Goal: Information Seeking & Learning: Learn about a topic

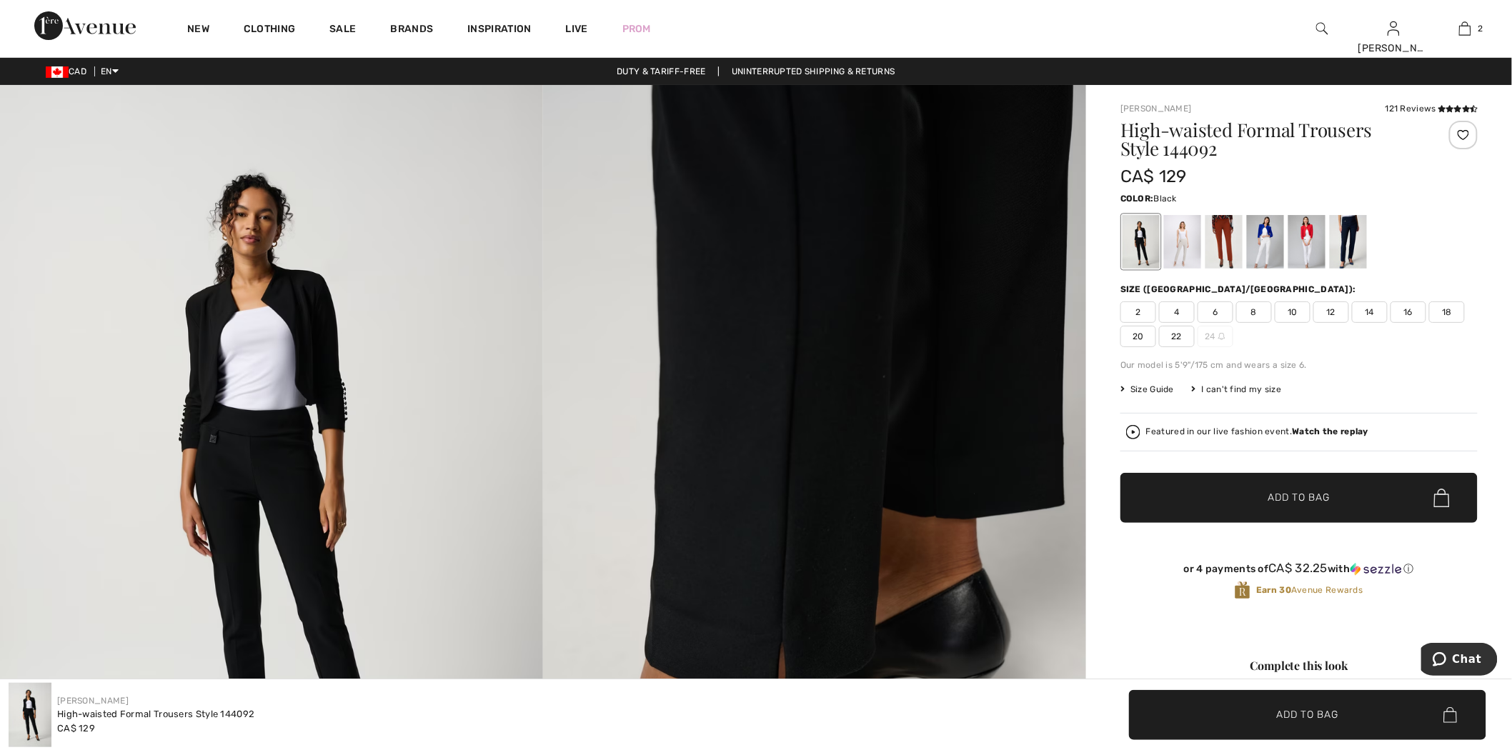
click at [1319, 30] on img at bounding box center [1323, 28] width 12 height 17
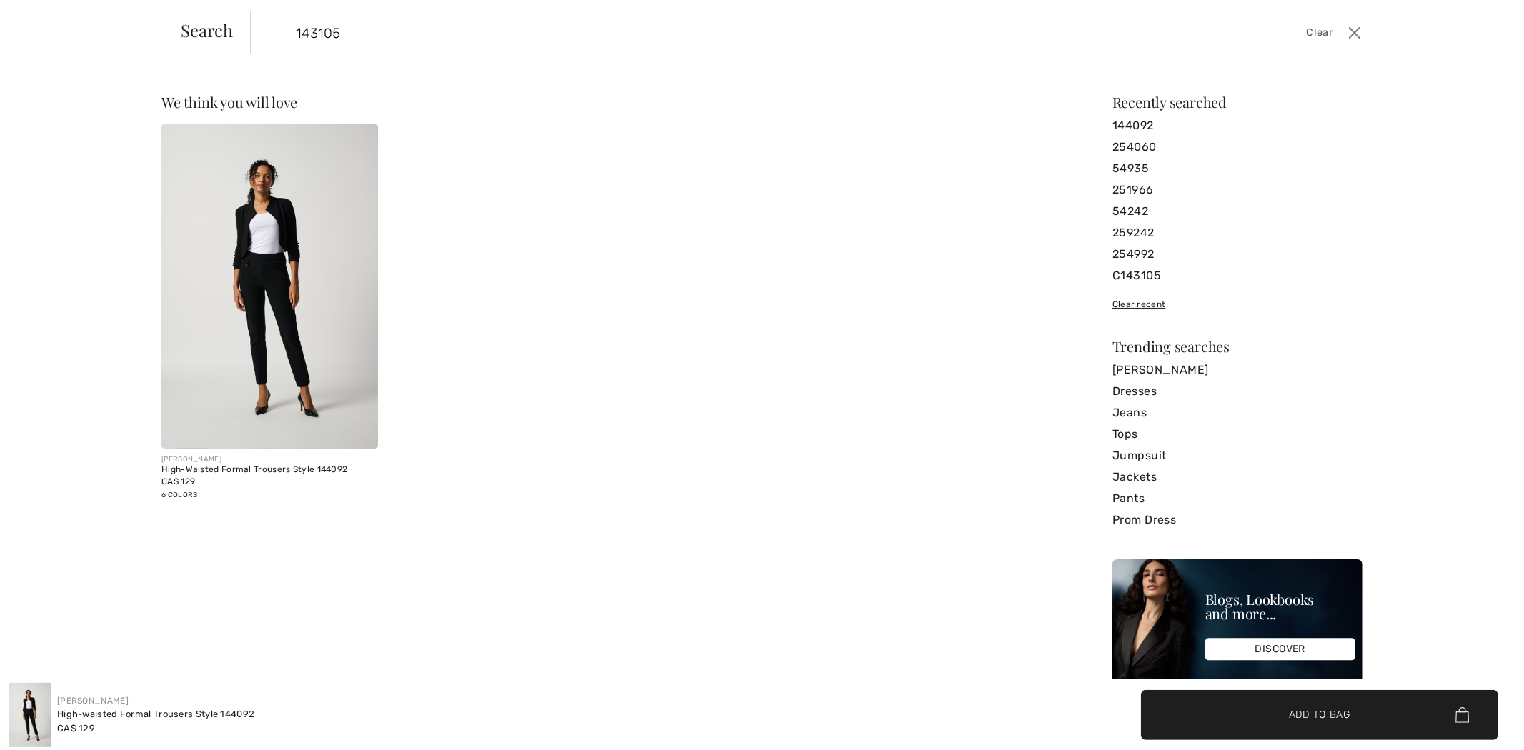
type input "143105"
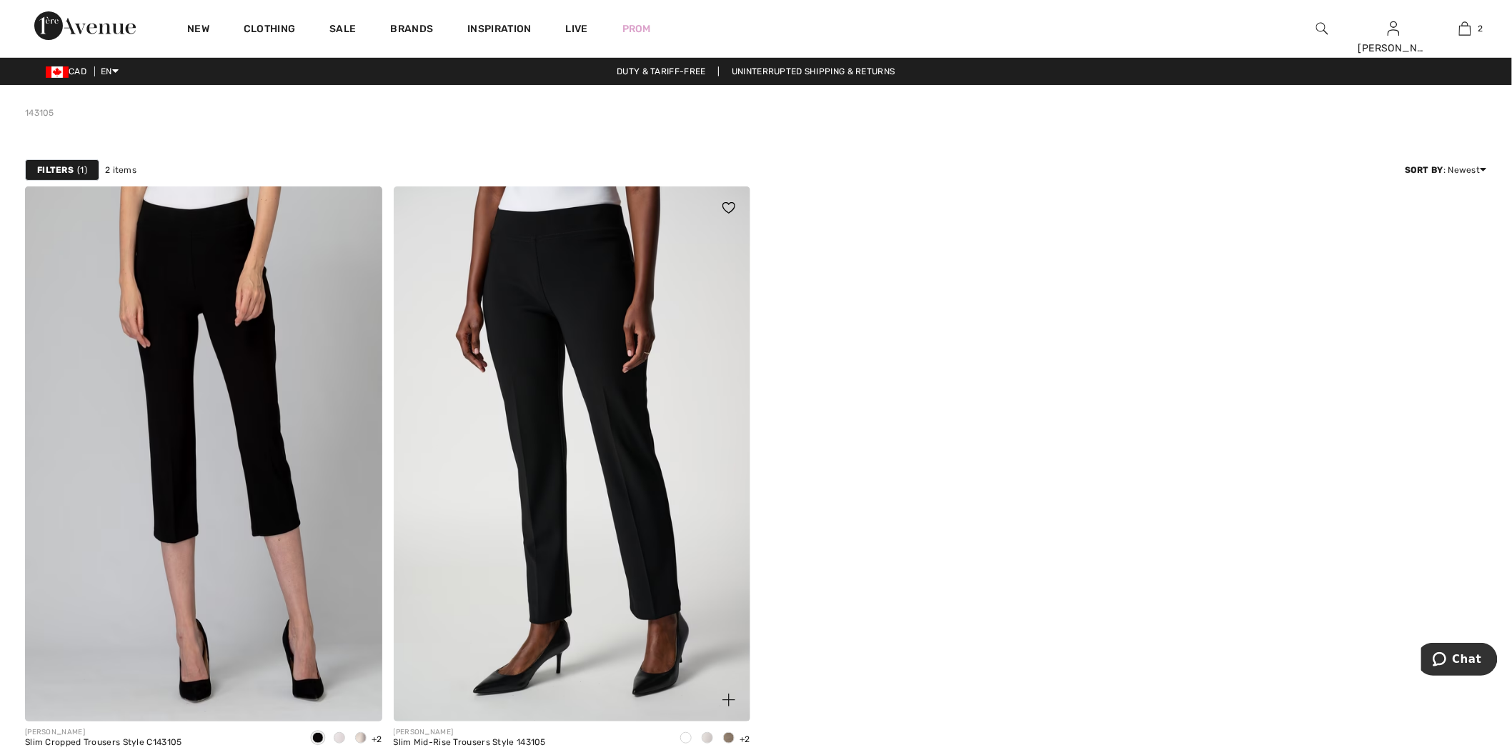
click at [482, 446] on img at bounding box center [572, 454] width 357 height 535
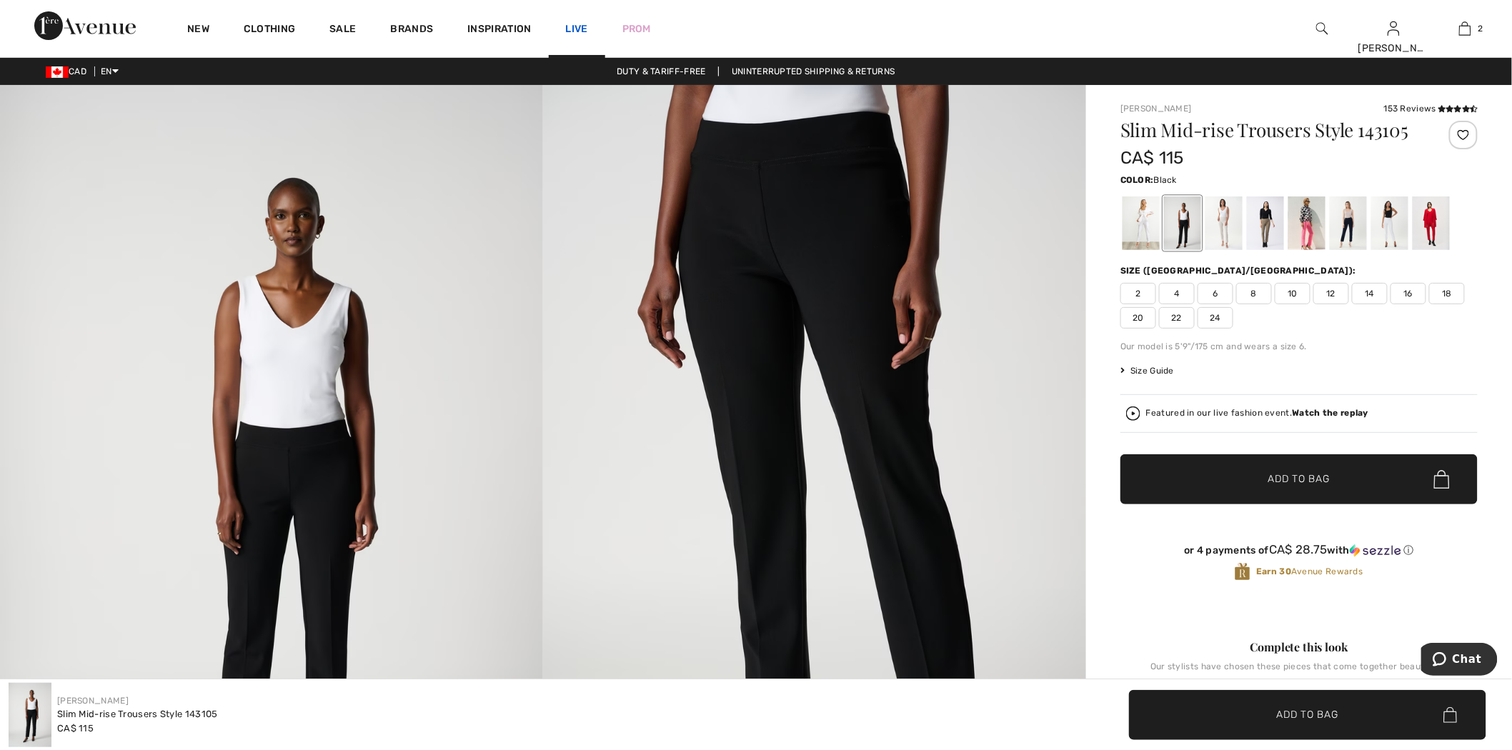
click at [570, 24] on link "Live" at bounding box center [577, 28] width 22 height 15
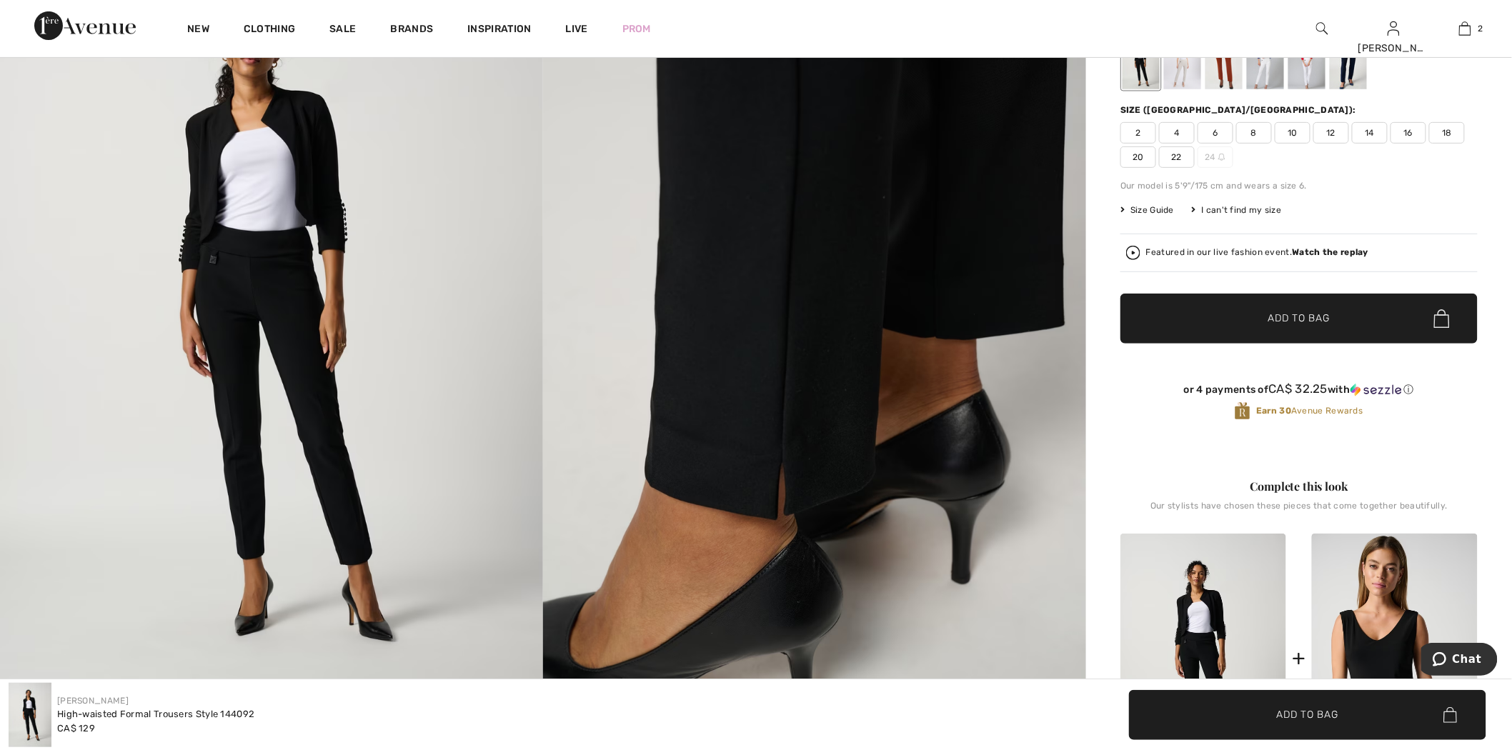
scroll to position [79, 0]
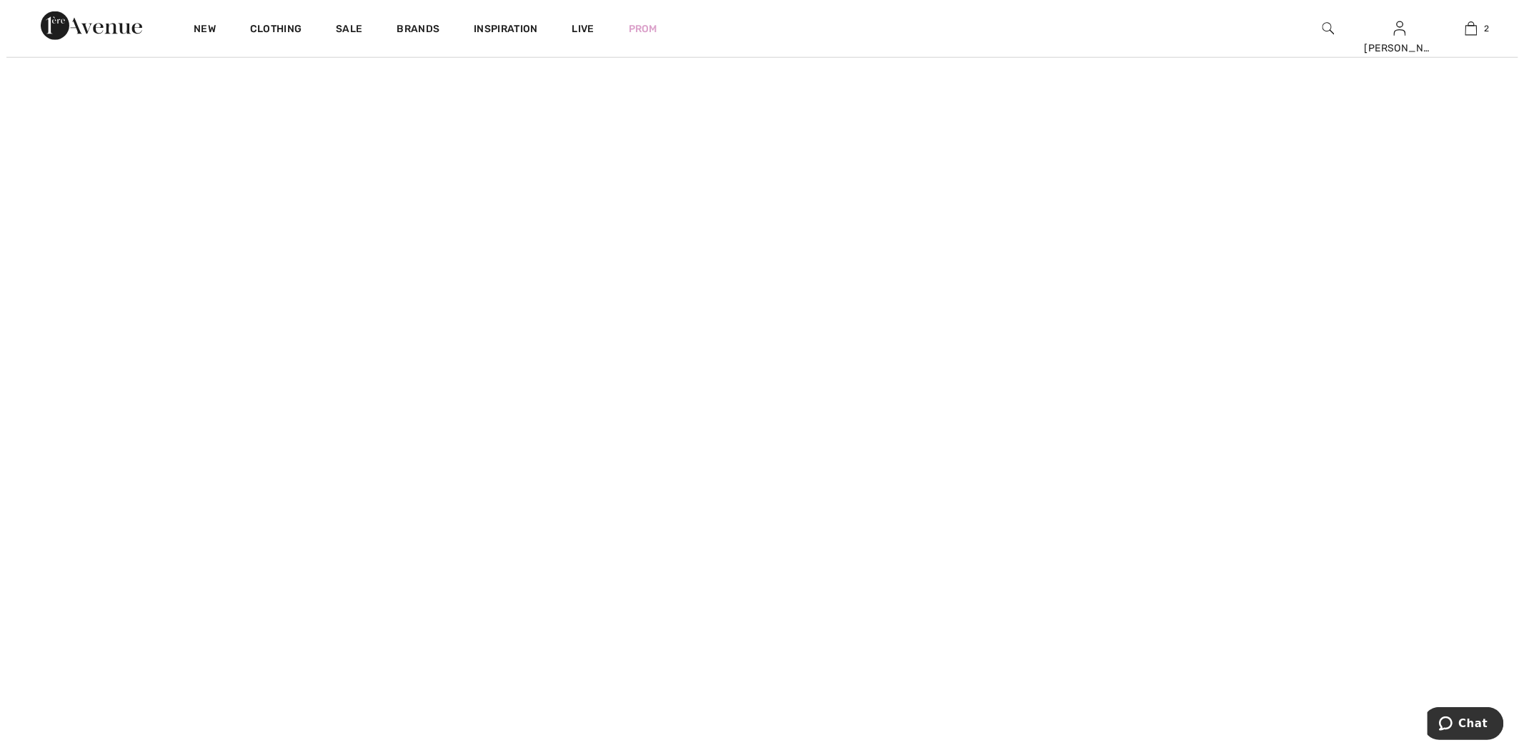
scroll to position [636, 0]
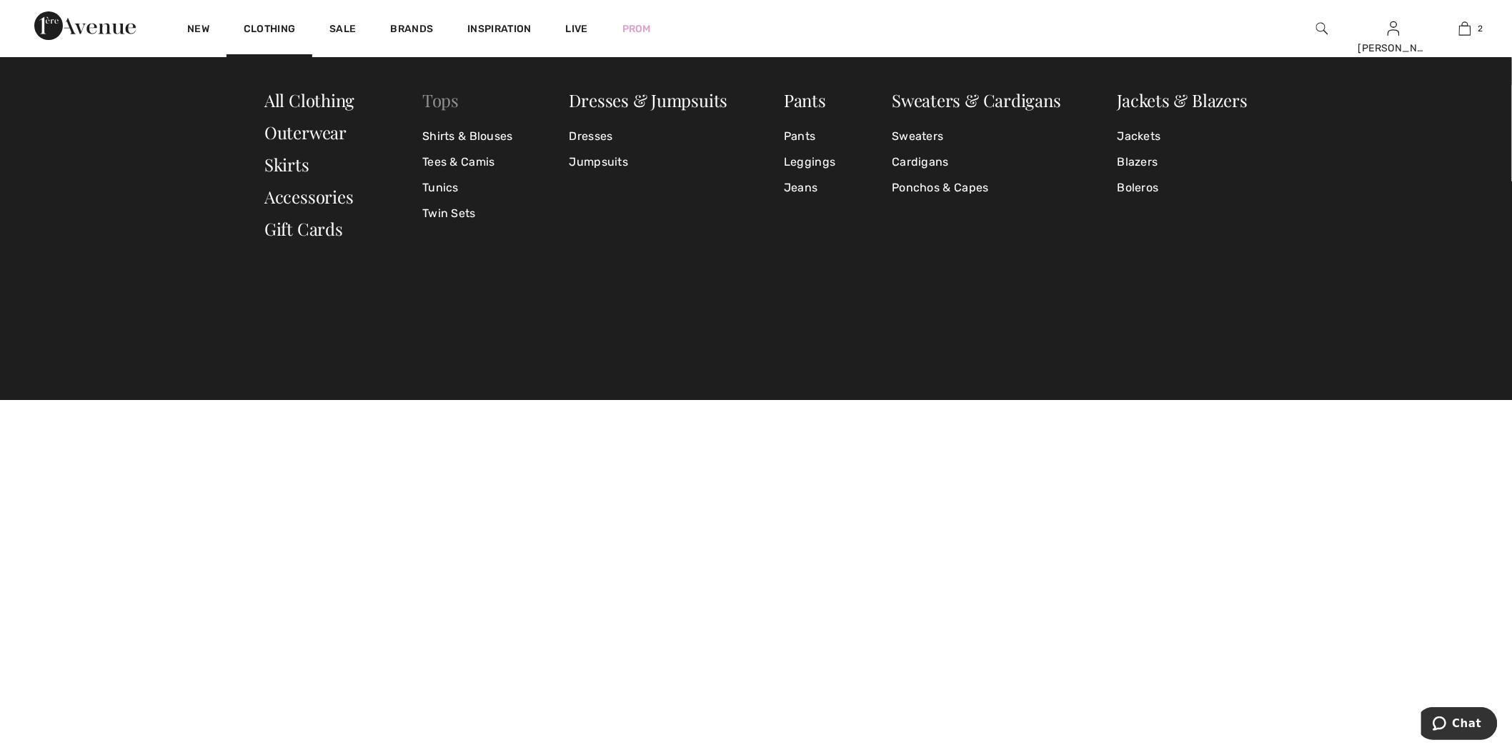
click at [444, 94] on link "Tops" at bounding box center [440, 100] width 36 height 23
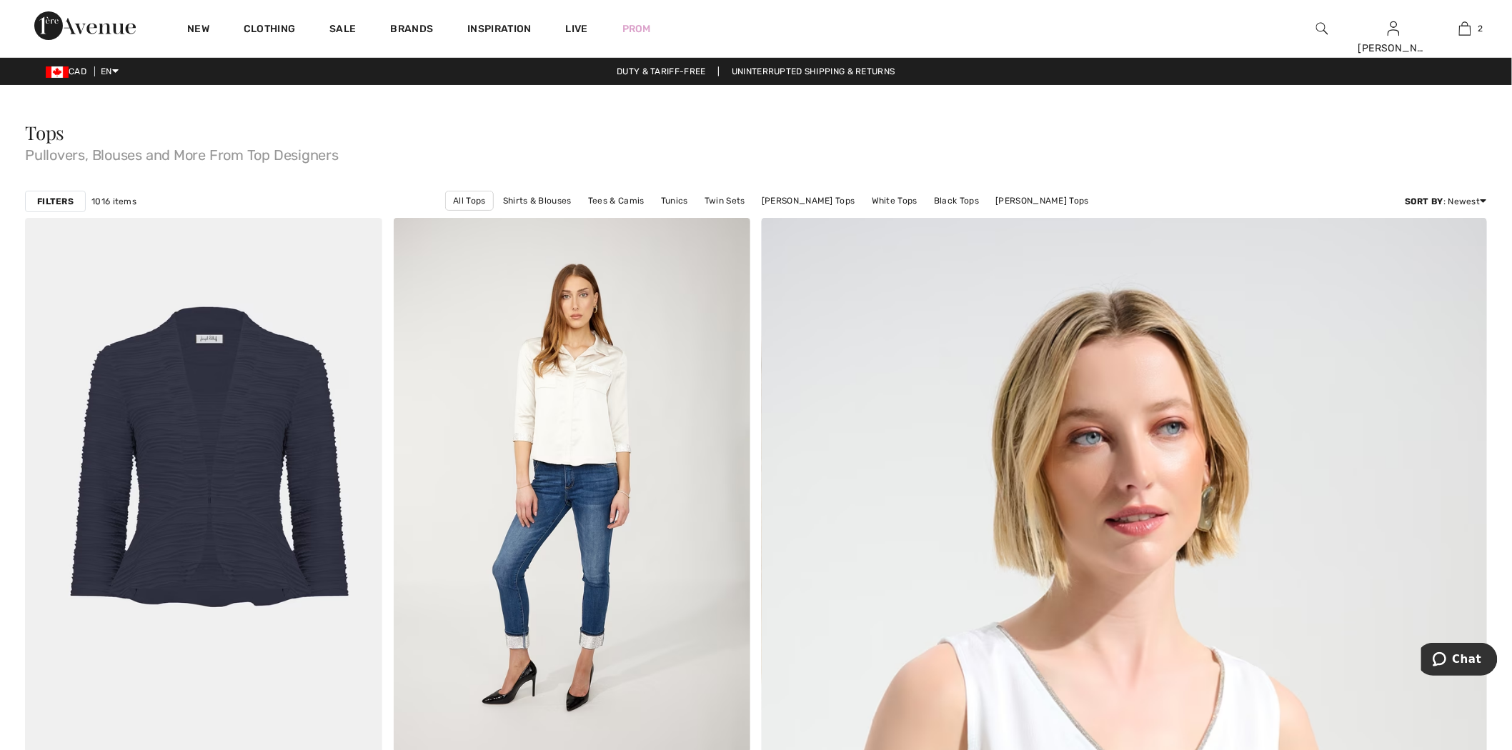
click at [59, 201] on strong "Filters" at bounding box center [55, 201] width 36 height 13
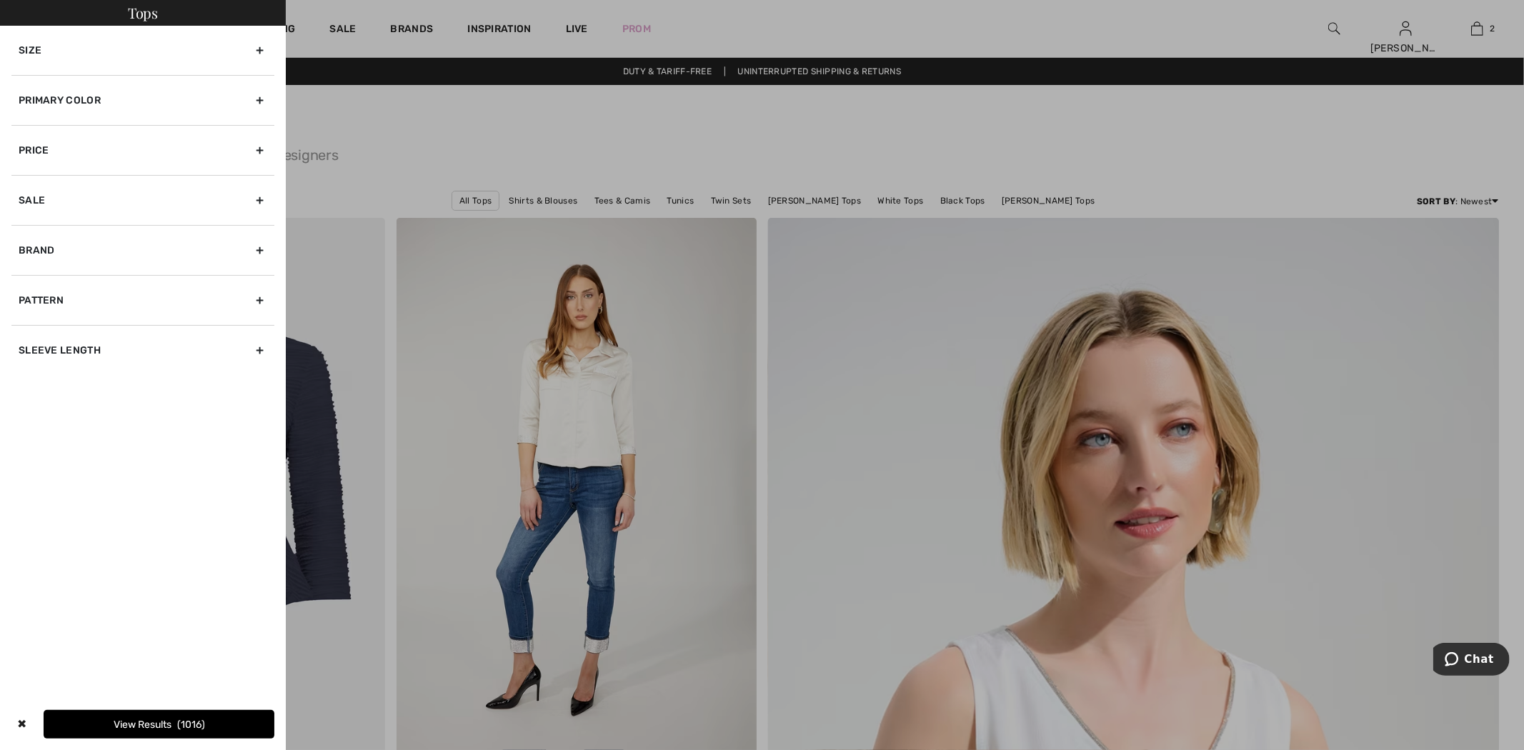
click at [262, 96] on div "Primary Color" at bounding box center [142, 100] width 263 height 50
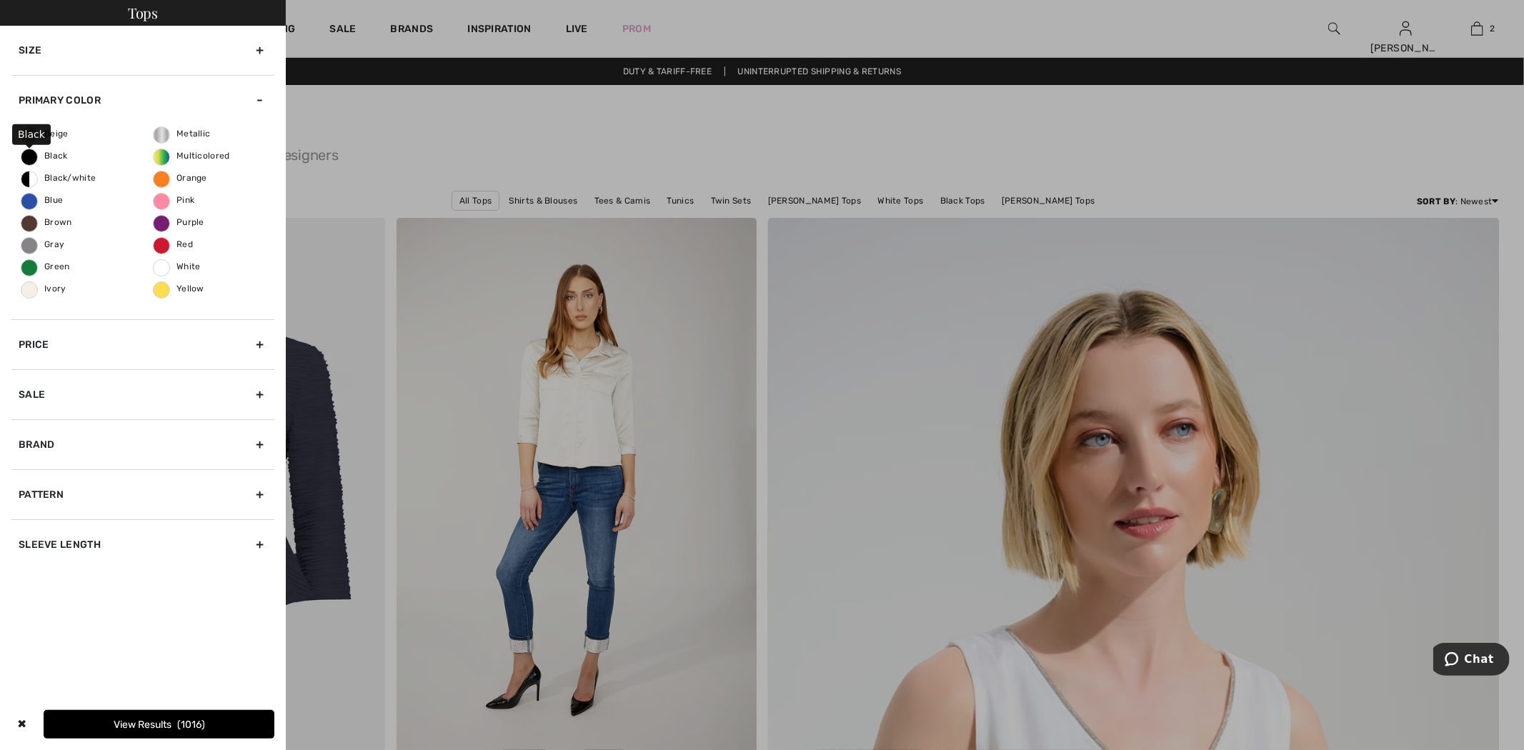
click at [47, 159] on span "Black" at bounding box center [44, 156] width 46 height 10
click at [0, 0] on input "Black" at bounding box center [0, 0] width 0 height 0
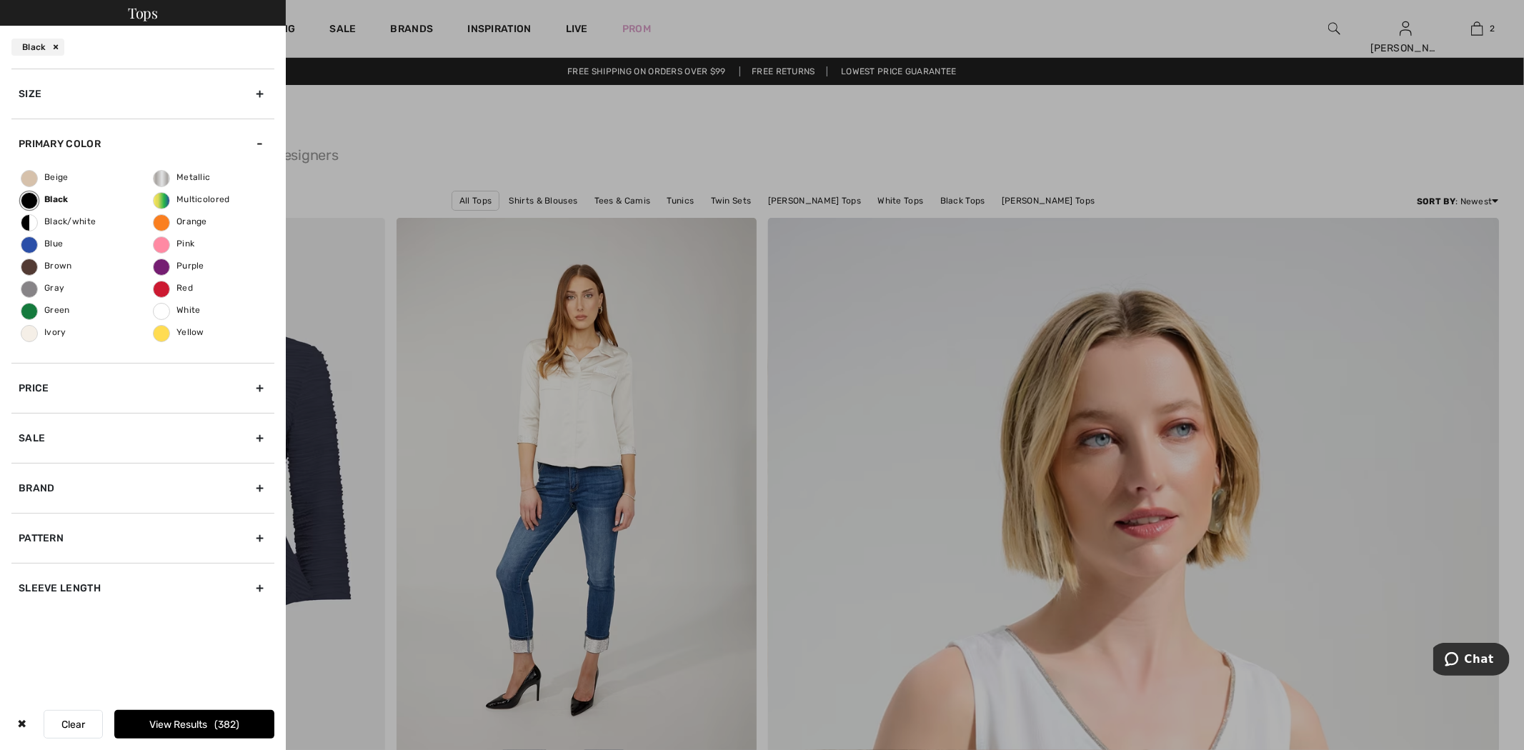
click at [147, 495] on div "Brand" at bounding box center [142, 488] width 263 height 50
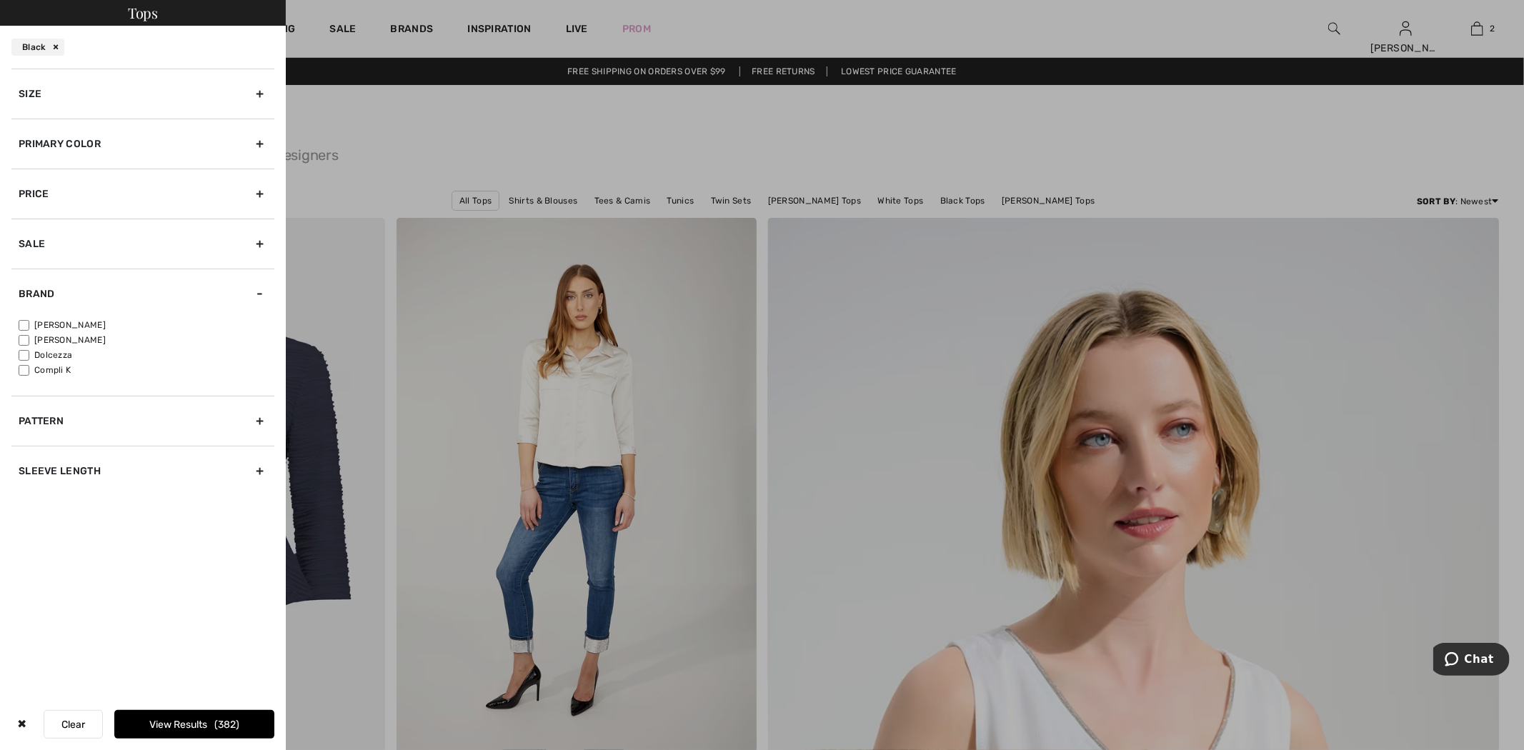
click at [54, 322] on label "[PERSON_NAME]" at bounding box center [147, 325] width 256 height 13
click at [29, 322] on input"] "[PERSON_NAME]" at bounding box center [24, 325] width 11 height 11
checkbox input"] "true"
click at [197, 718] on button "View Results 261" at bounding box center [194, 724] width 160 height 29
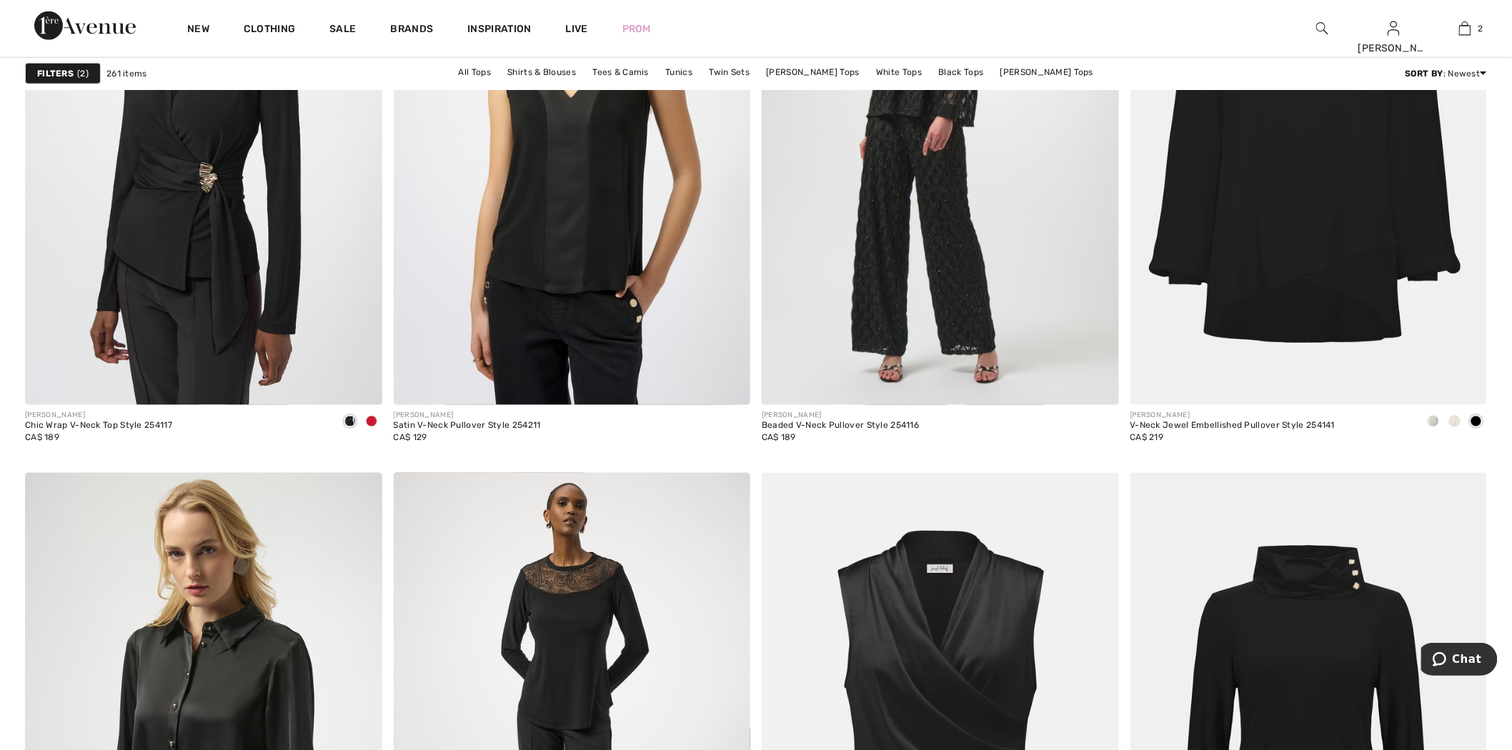
scroll to position [3256, 0]
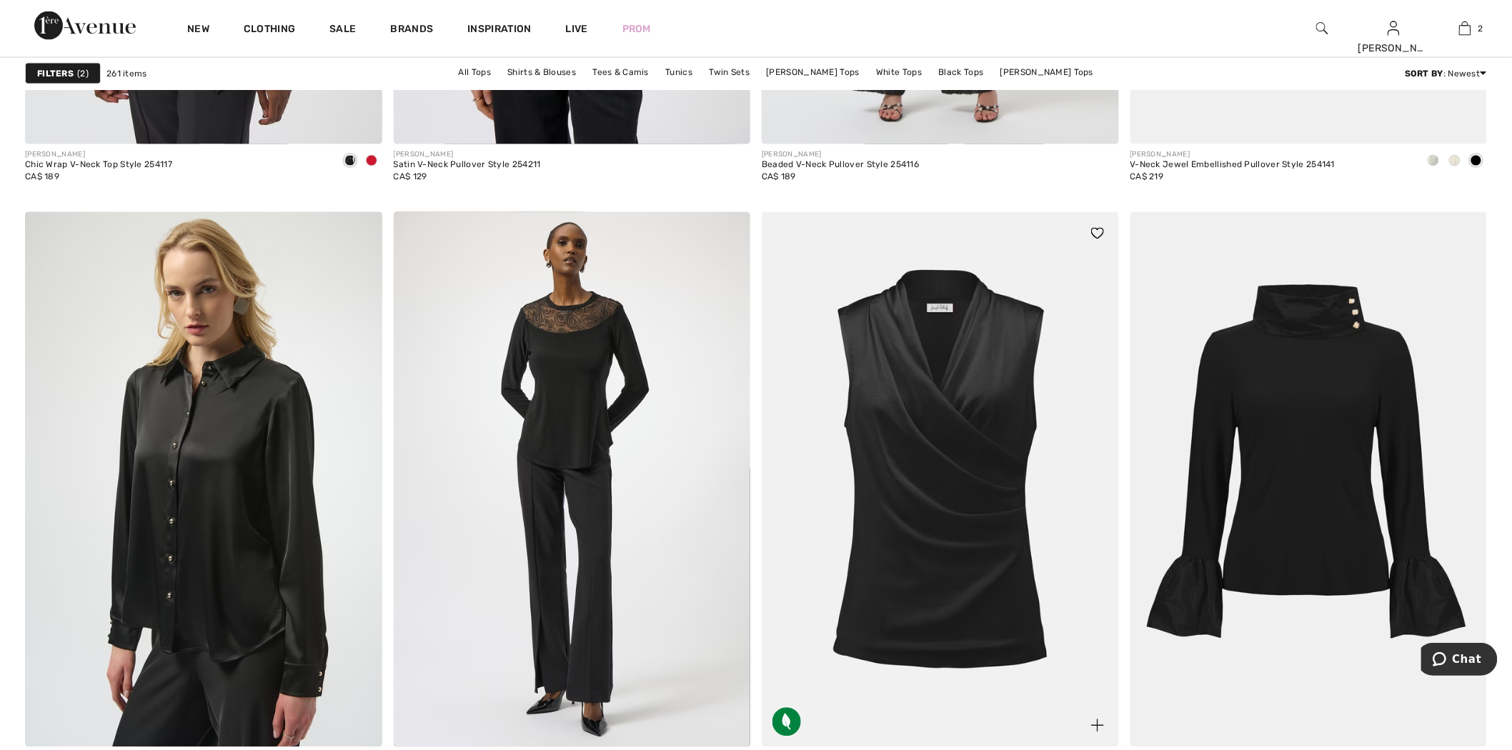
click at [888, 317] on img at bounding box center [940, 479] width 357 height 535
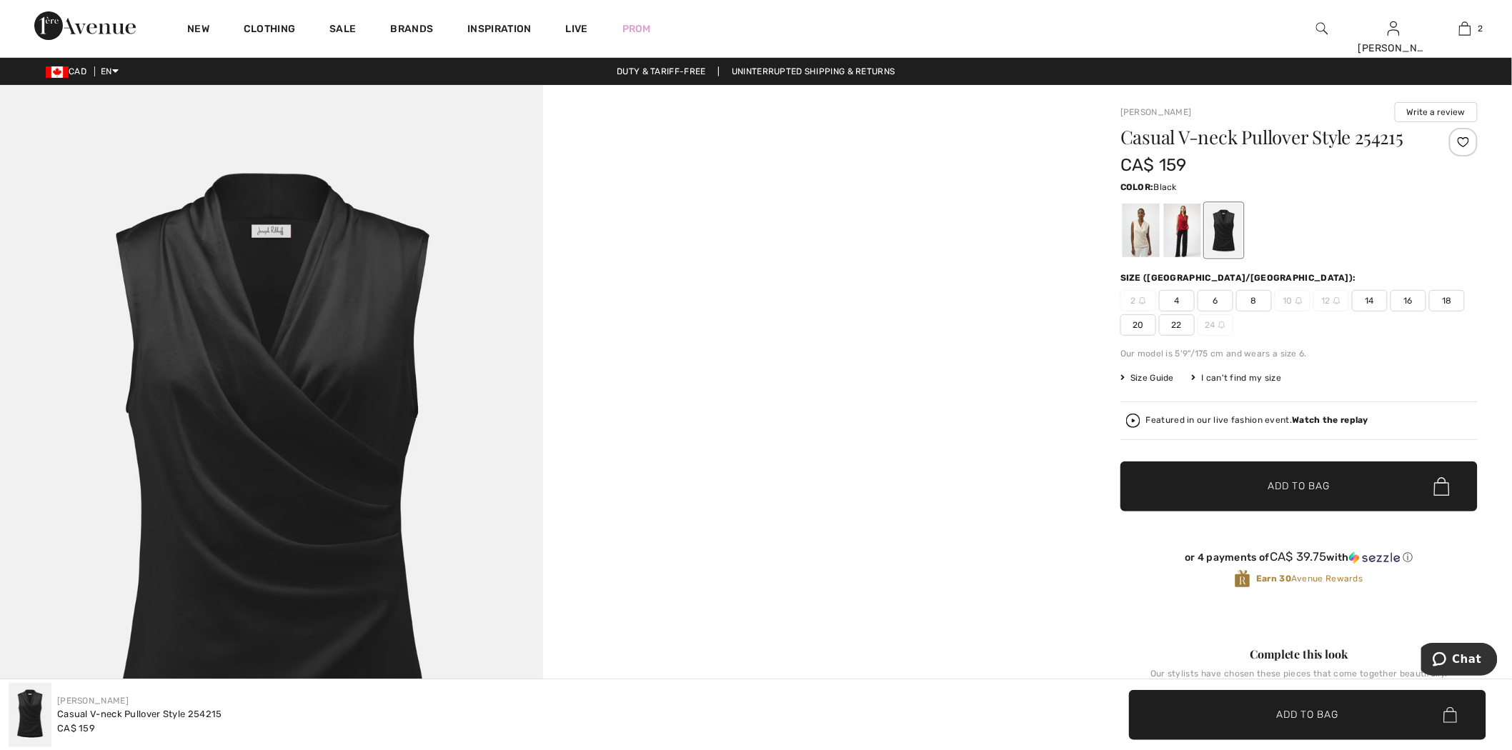
click at [1397, 132] on h1 "Casual V-neck Pullover Style 254215" at bounding box center [1270, 137] width 298 height 19
copy h1 "254215"
drag, startPoint x: 94, startPoint y: 24, endPoint x: 169, endPoint y: 3, distance: 78.7
click at [94, 24] on img at bounding box center [84, 25] width 101 height 29
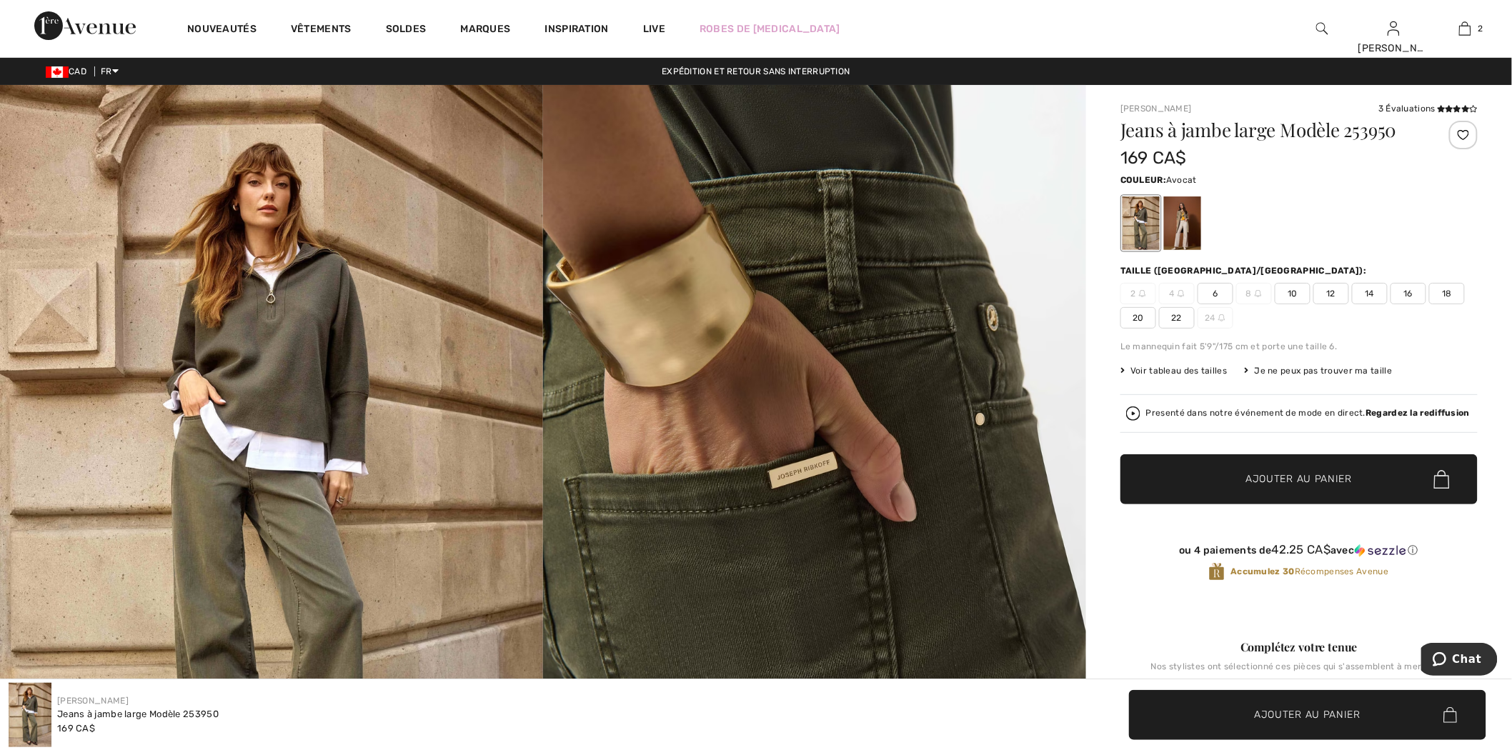
click at [1327, 129] on h1 "Jeans à jambe large Modèle 253950" at bounding box center [1270, 130] width 298 height 19
click at [1366, 133] on h1 "Jeans à jambe large Modèle 253950" at bounding box center [1270, 130] width 298 height 19
copy h1 "253950"
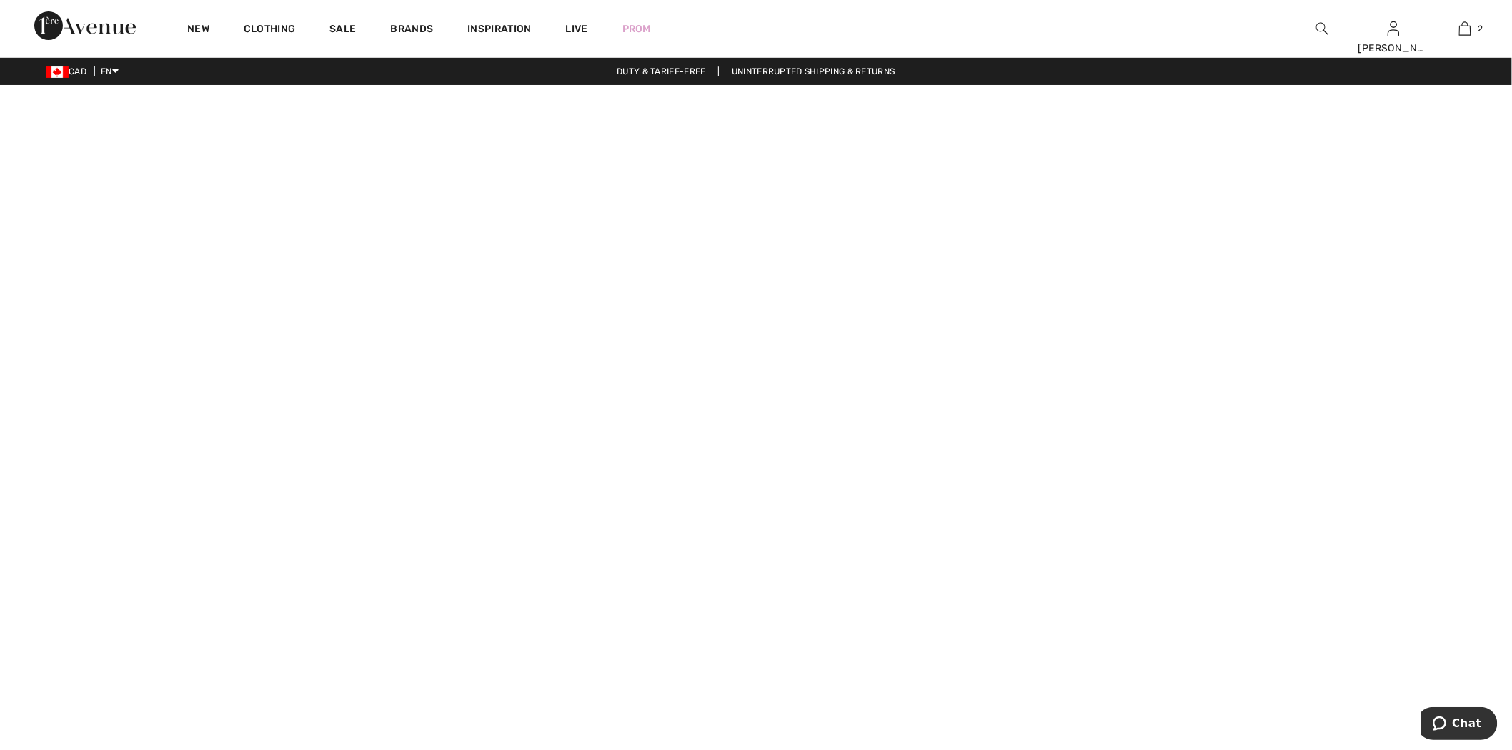
click at [1322, 26] on img at bounding box center [1323, 28] width 12 height 17
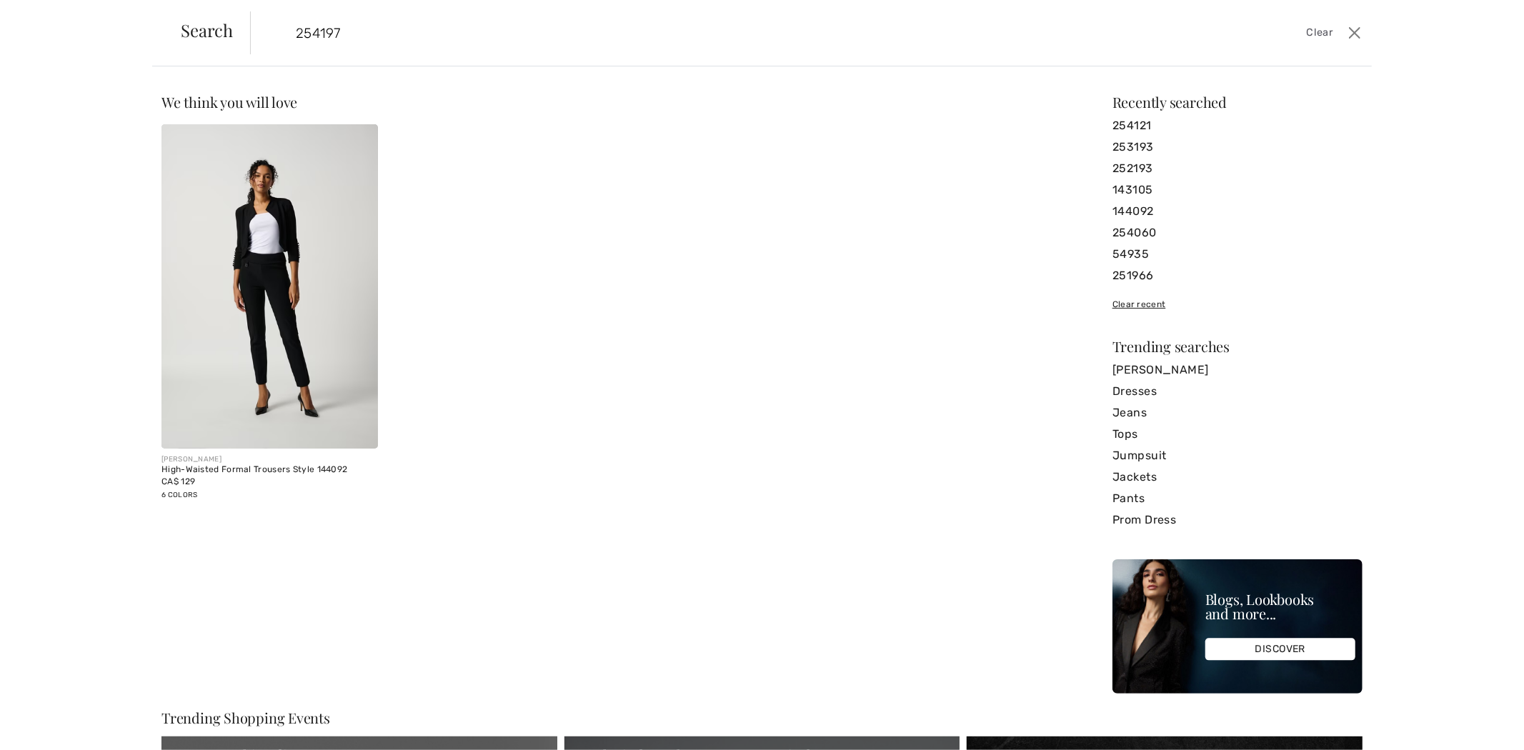
type input "254197"
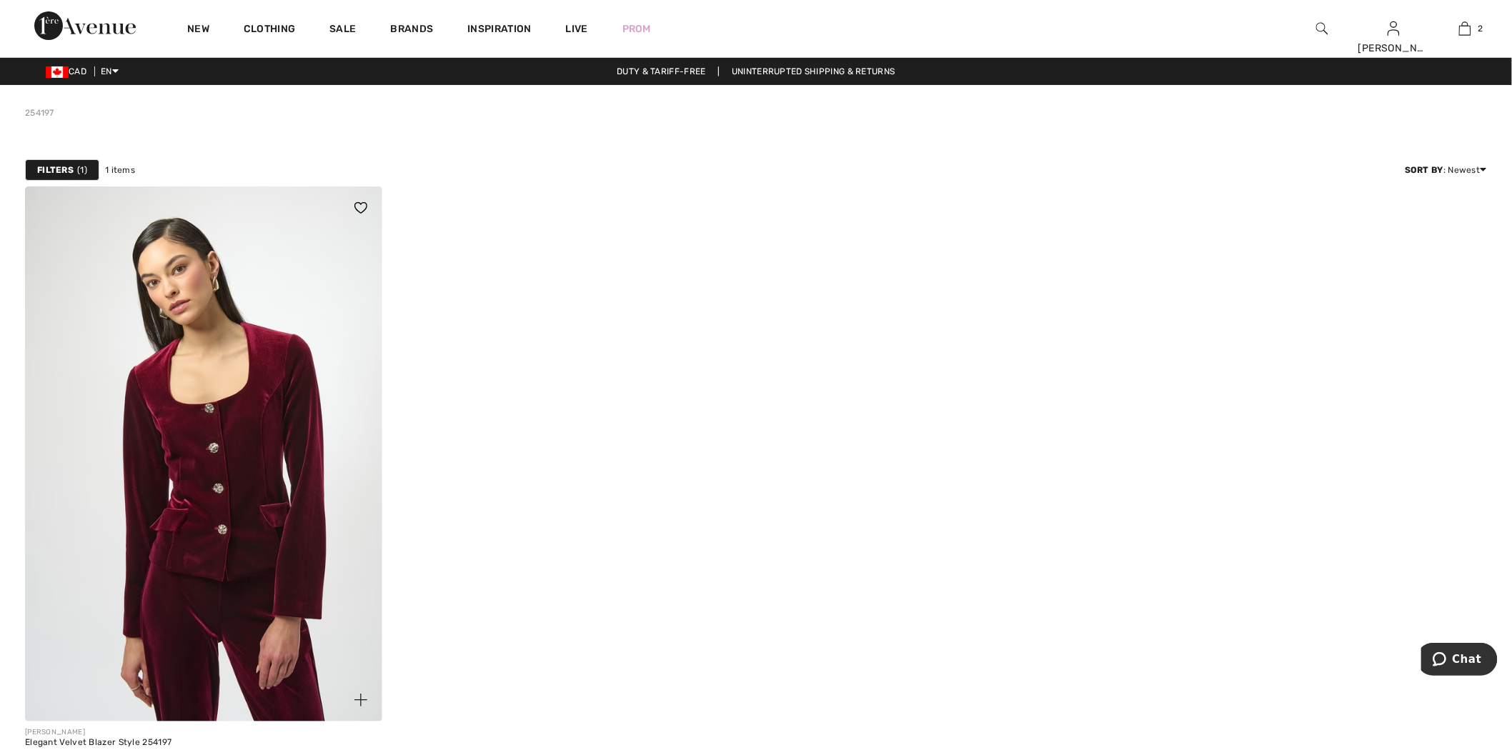
click at [179, 320] on img at bounding box center [203, 454] width 357 height 535
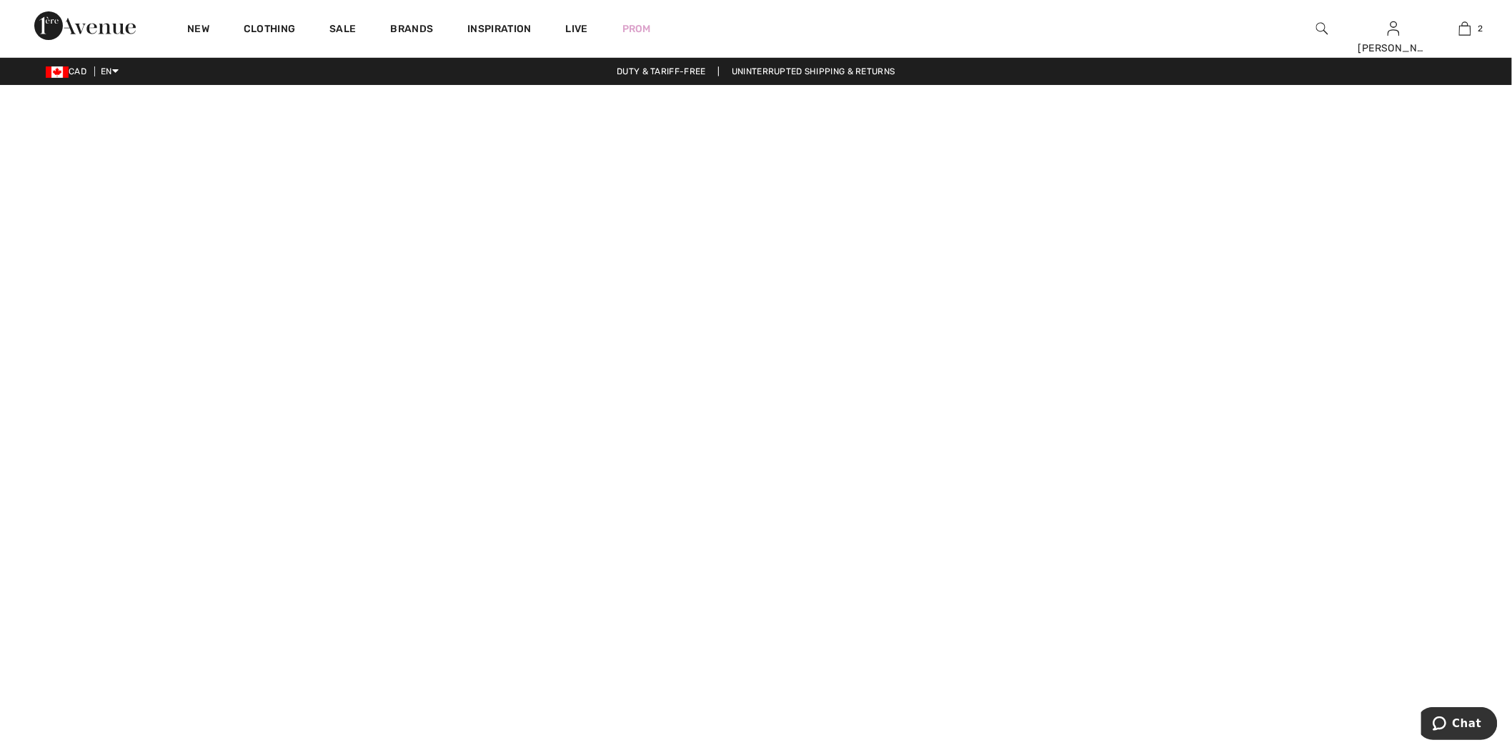
click at [1328, 23] on img at bounding box center [1323, 28] width 12 height 17
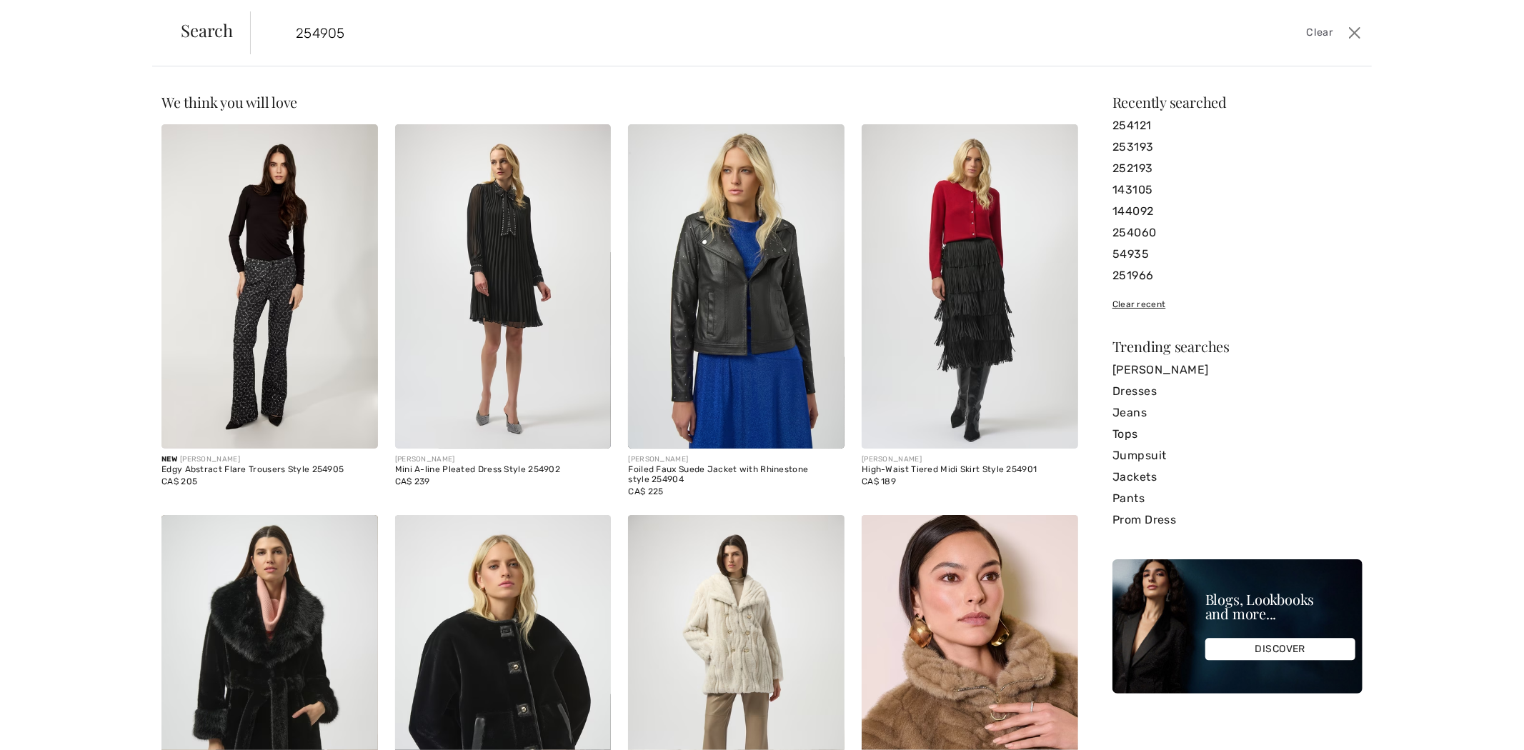
type input "254905"
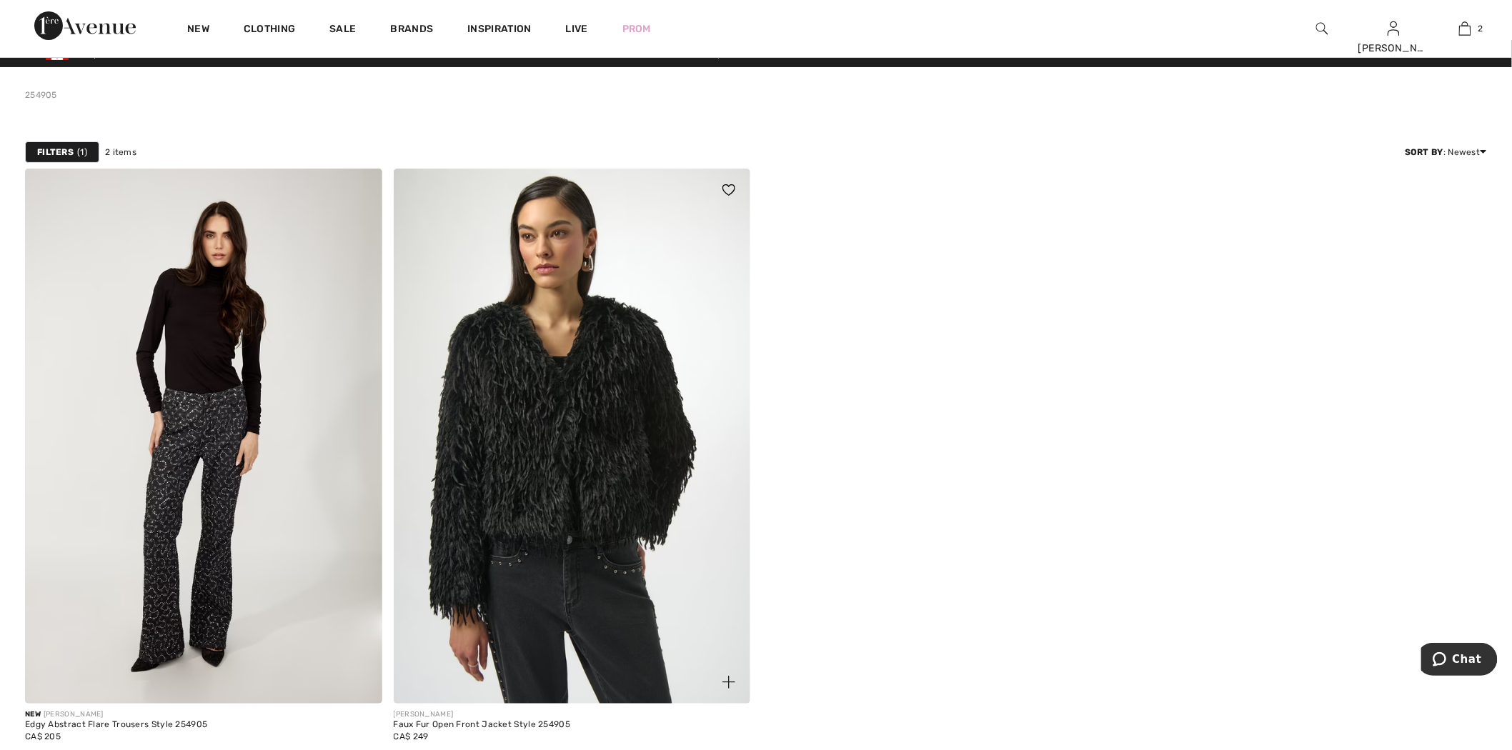
scroll to position [79, 0]
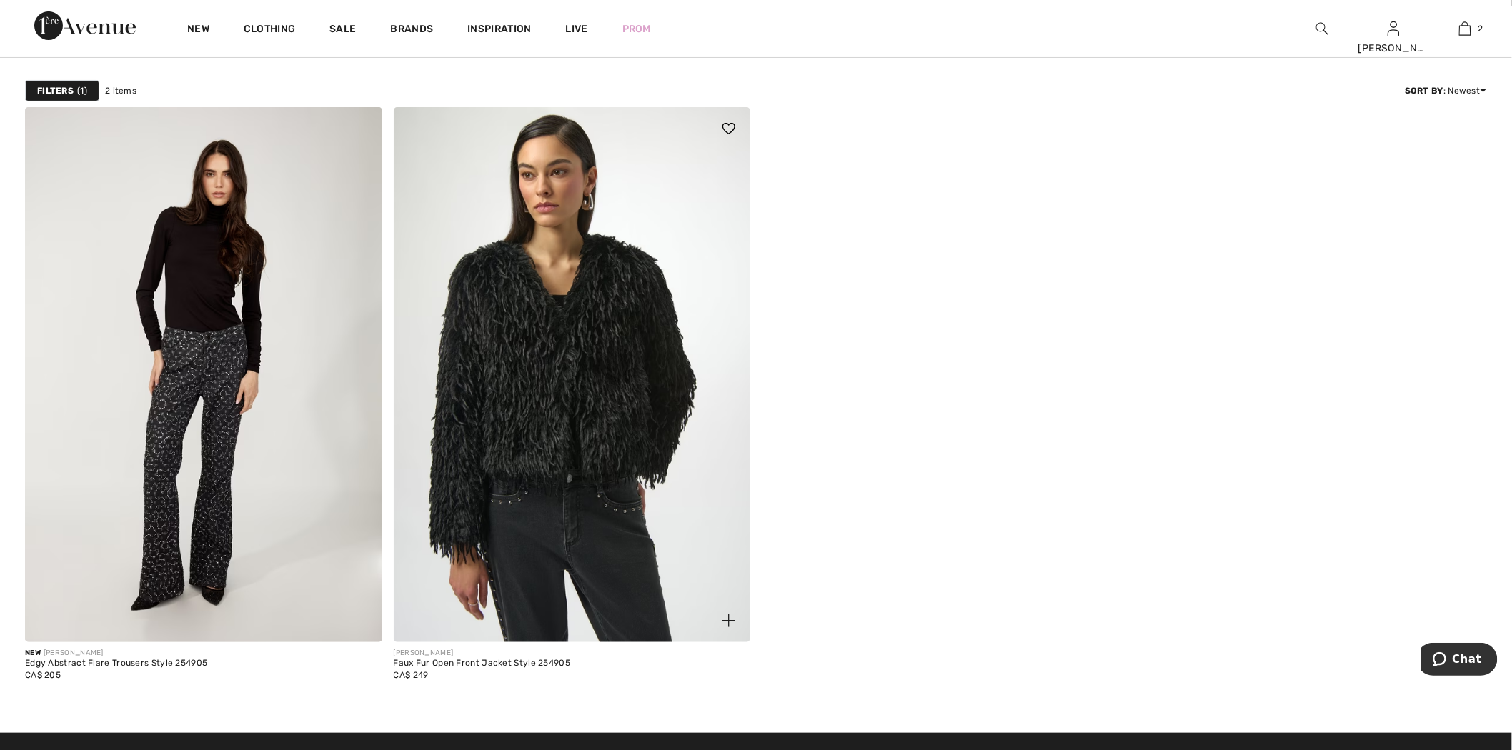
click at [582, 340] on img at bounding box center [572, 374] width 357 height 535
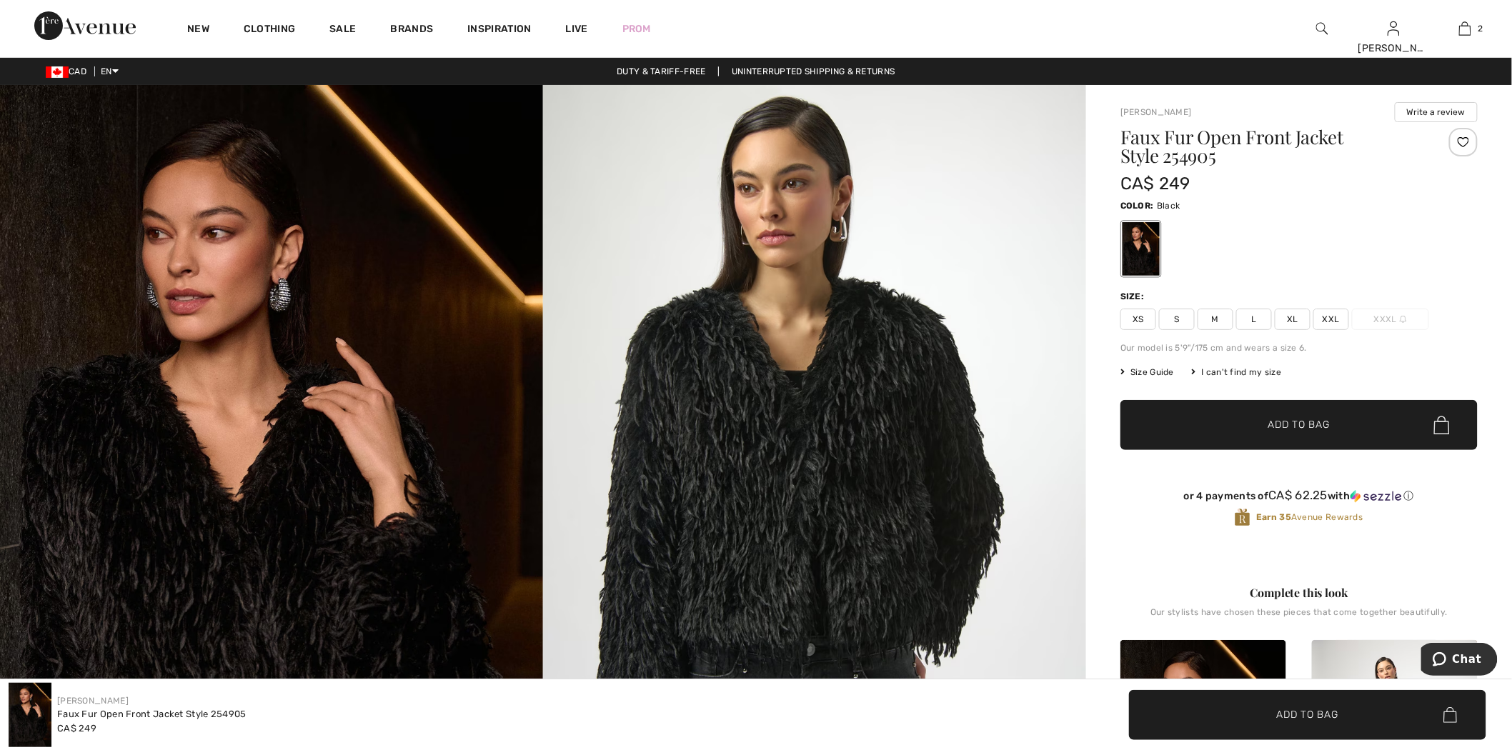
click at [1322, 26] on img at bounding box center [1323, 28] width 12 height 17
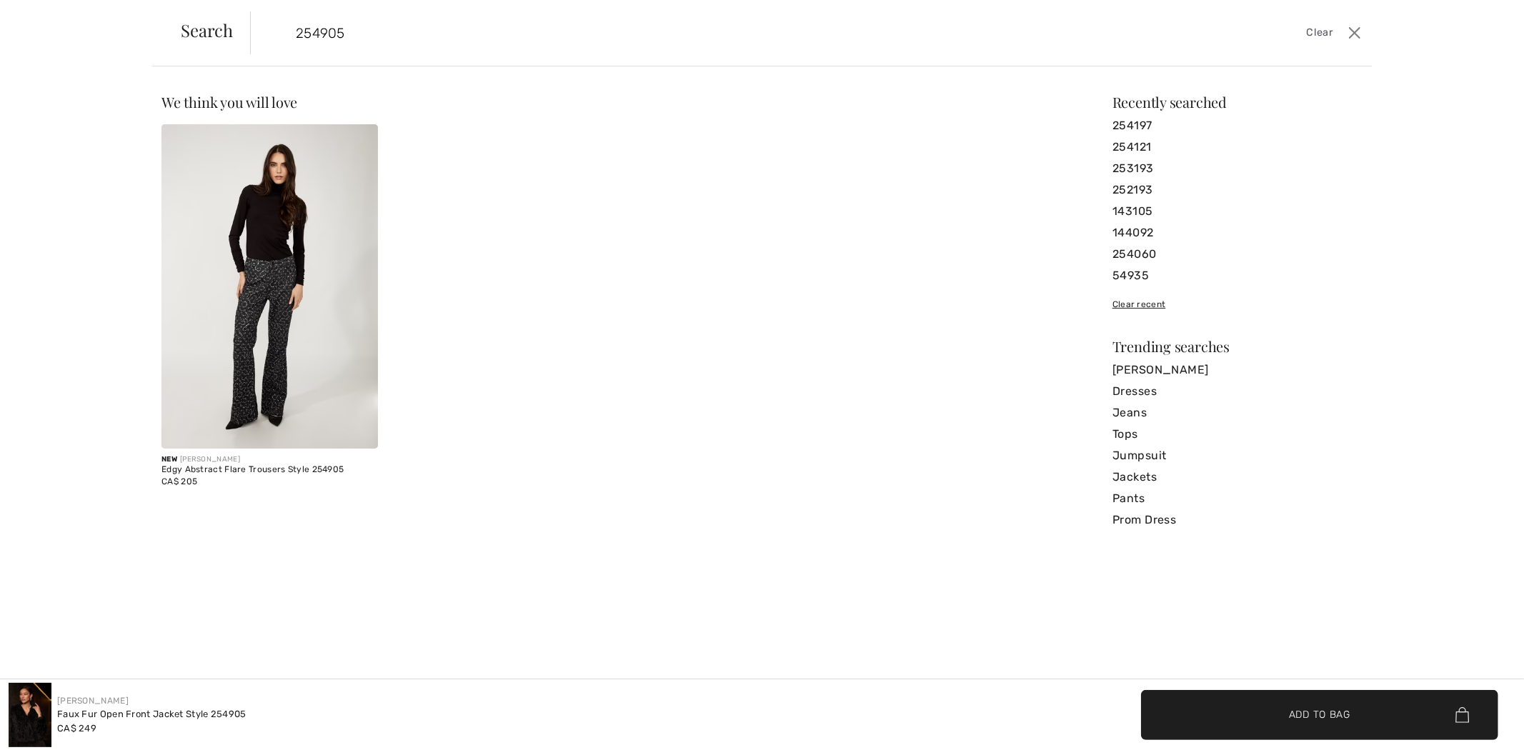
type input "254905"
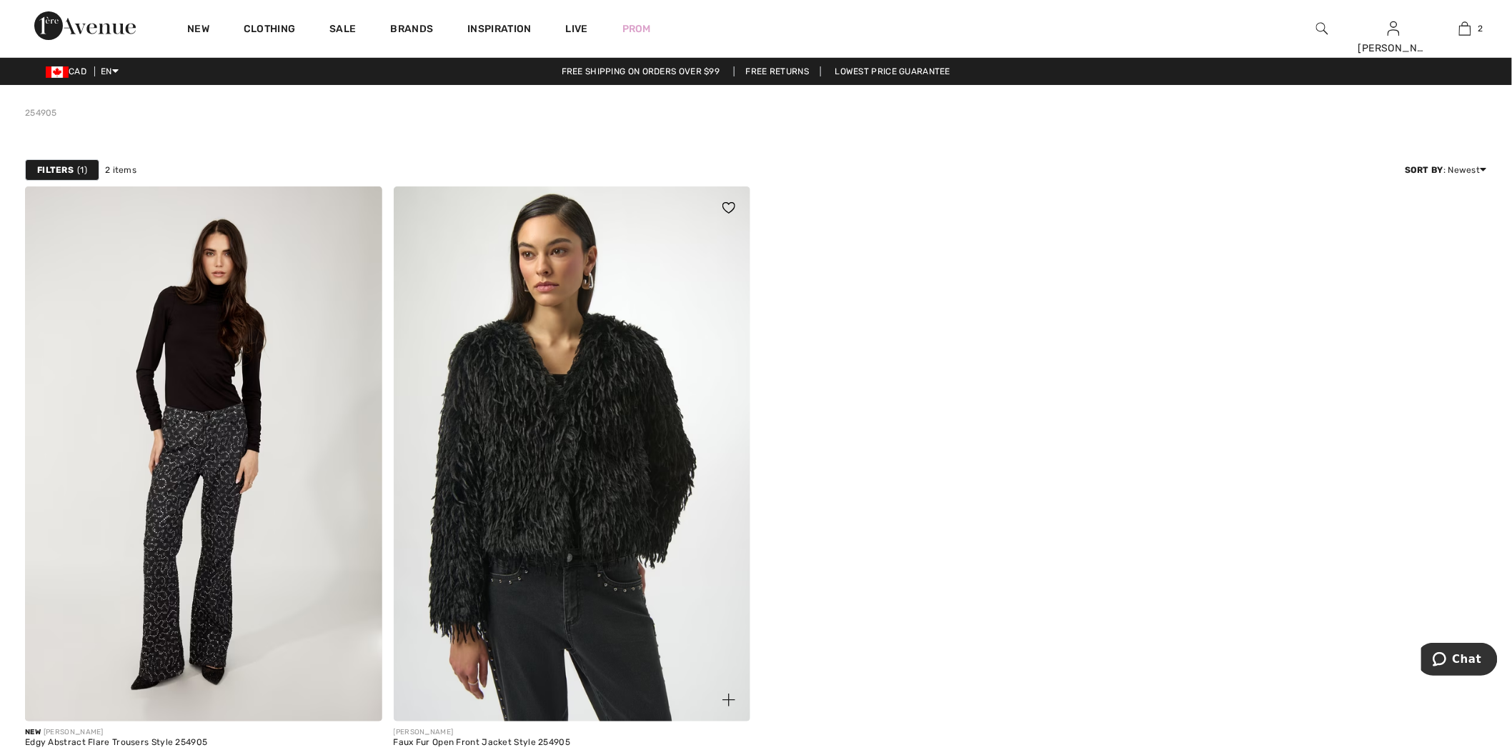
click at [405, 427] on img at bounding box center [572, 454] width 357 height 535
